Goal: Navigation & Orientation: Find specific page/section

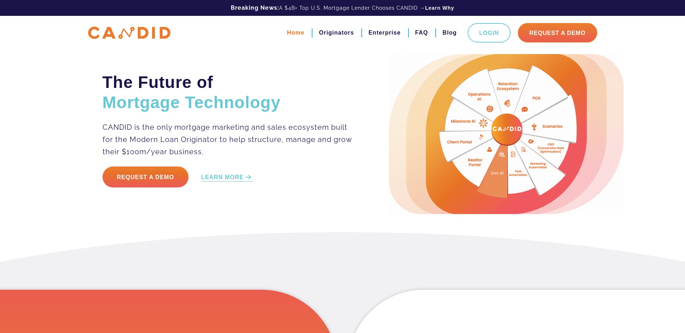
click at [289, 35] on link "Home" at bounding box center [295, 33] width 17 height 12
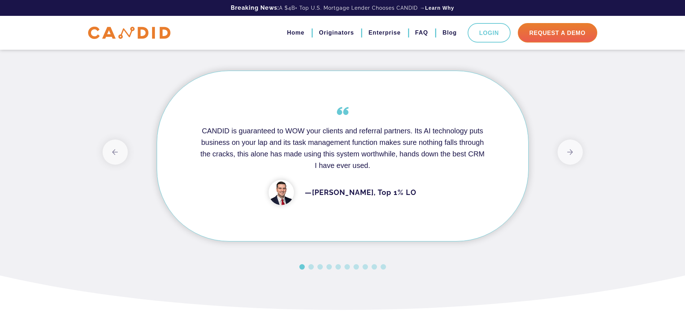
scroll to position [577, 0]
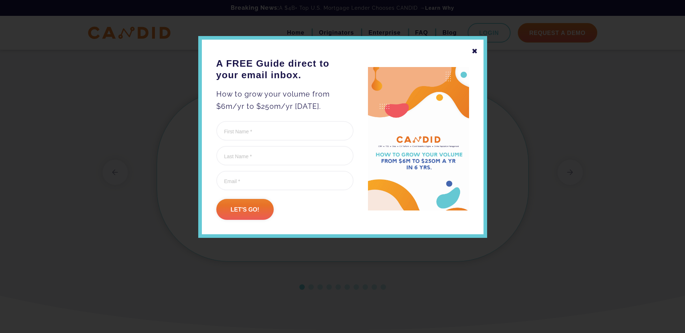
click at [474, 53] on div "✖" at bounding box center [474, 51] width 6 height 12
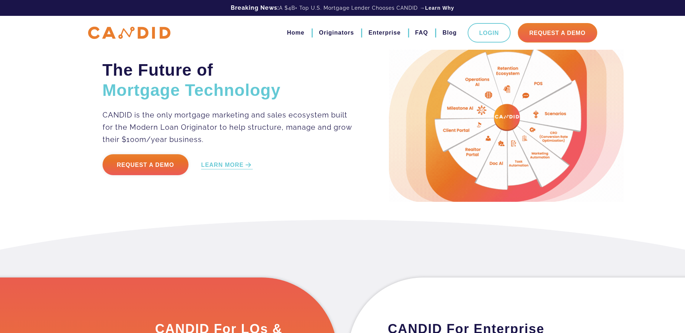
scroll to position [0, 0]
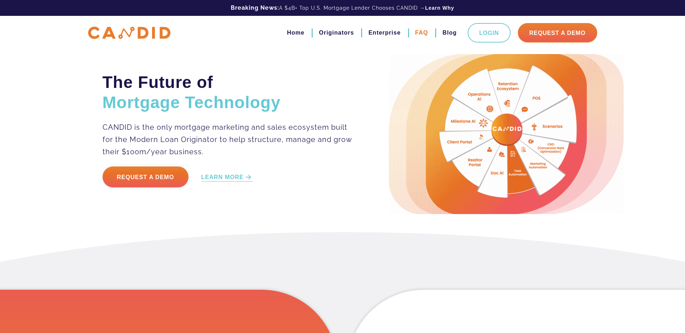
click at [418, 32] on link "FAQ" at bounding box center [421, 33] width 13 height 12
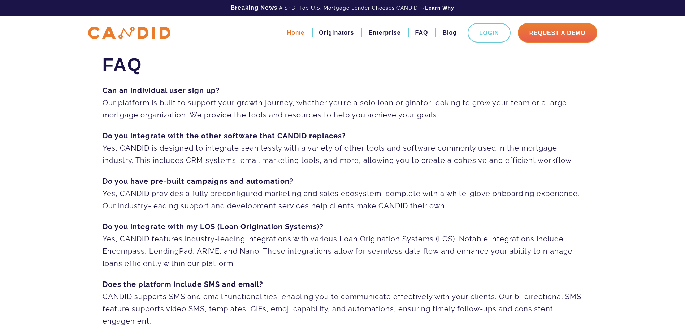
click at [291, 35] on link "Home" at bounding box center [295, 33] width 17 height 12
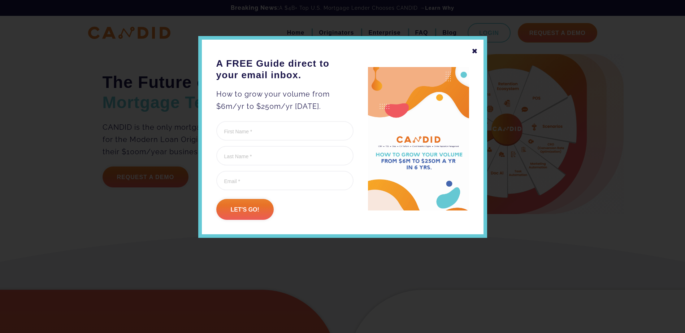
click at [475, 51] on div "✖" at bounding box center [474, 51] width 6 height 12
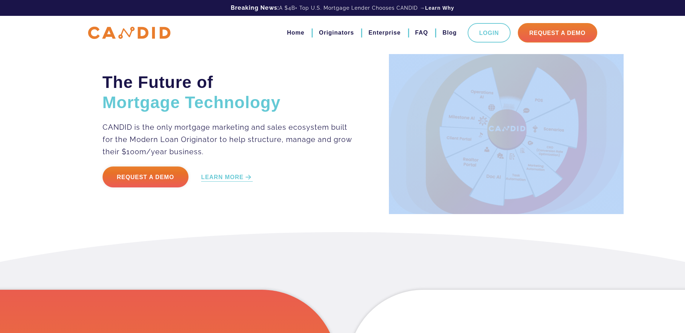
click at [475, 51] on div "The Future of Mortgage Technology CANDID is the only mortgage marketing and sal…" at bounding box center [342, 116] width 685 height 232
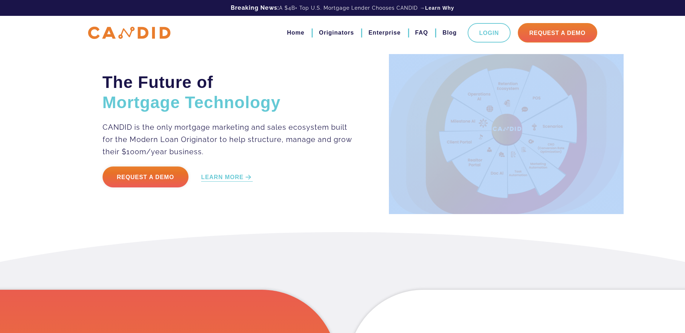
click at [314, 58] on div "The Future of Mortgage Technology CANDID is the only mortgage marketing and sal…" at bounding box center [342, 134] width 491 height 160
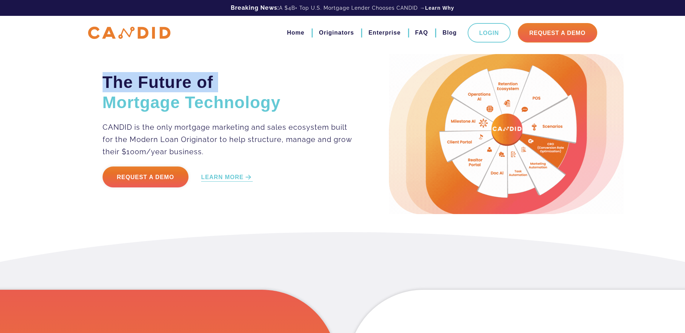
click at [314, 58] on div "The Future of Mortgage Technology CANDID is the only mortgage marketing and sal…" at bounding box center [342, 134] width 491 height 160
